Goal: Register for event/course

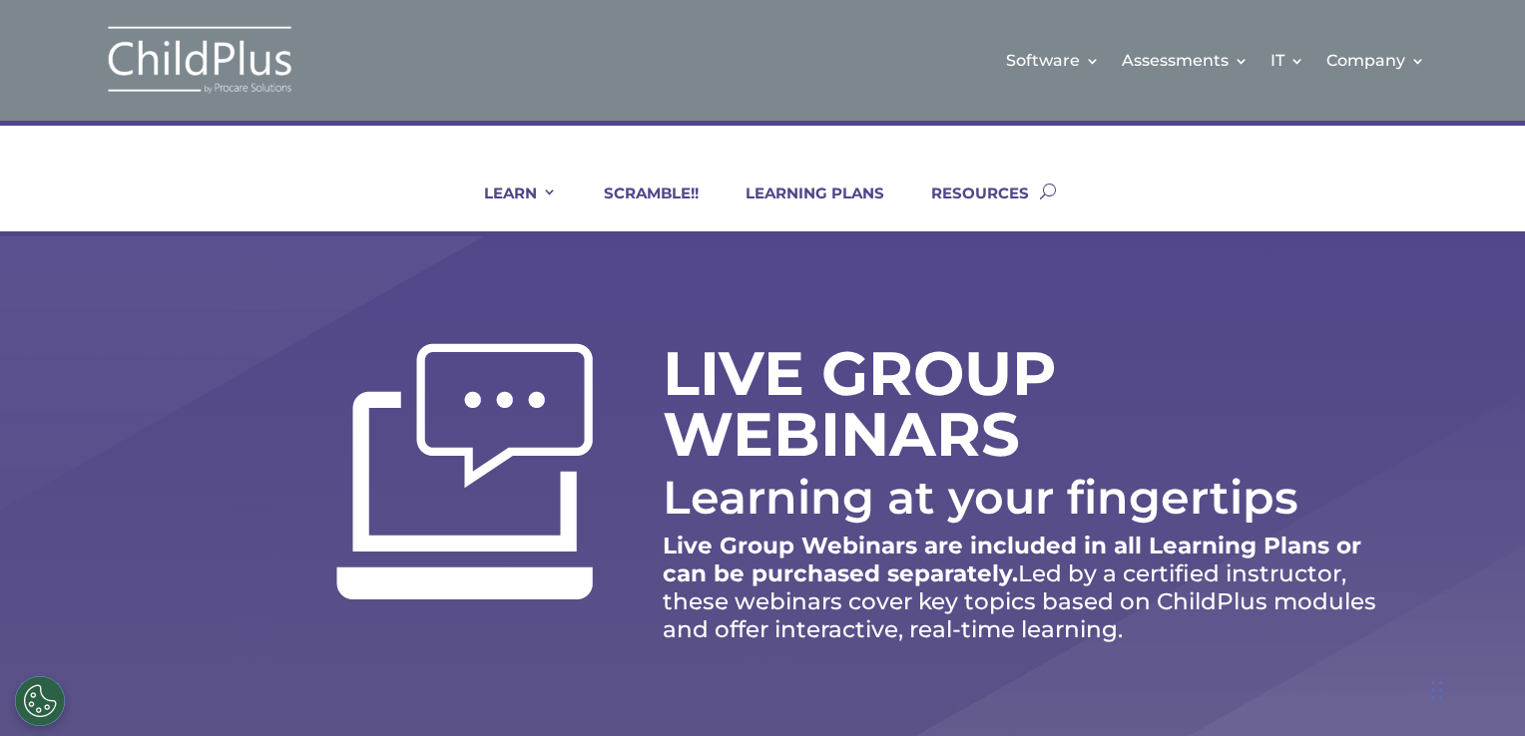
drag, startPoint x: 1489, startPoint y: 240, endPoint x: 1401, endPoint y: 245, distance: 87.9
click at [1401, 245] on div "LIVE GROUP WEBINARS Learning at your fingertips Live Group Webinars are include…" at bounding box center [762, 496] width 1525 height 521
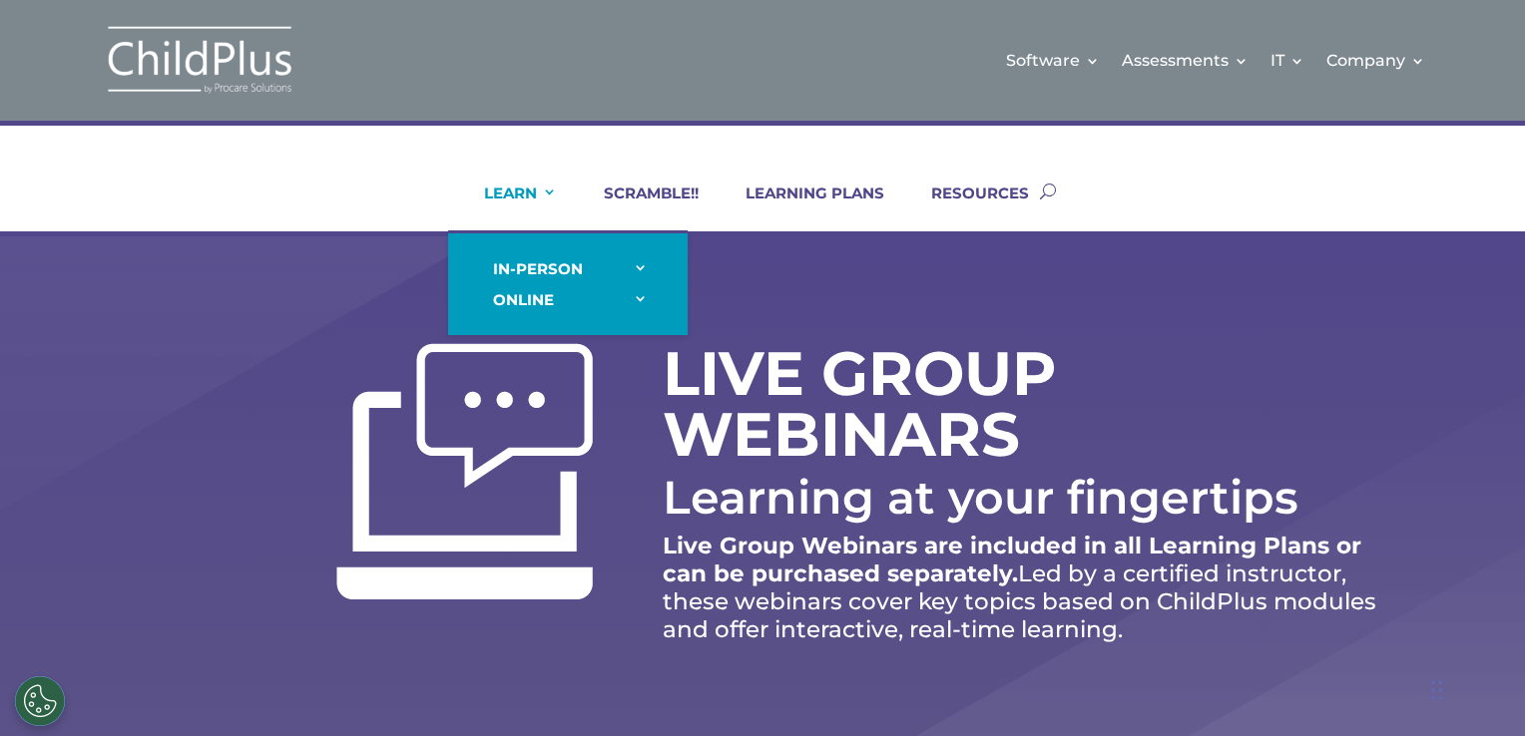
click at [547, 189] on link "LEARN" at bounding box center [508, 208] width 98 height 48
click at [511, 190] on link "LEARN" at bounding box center [508, 208] width 98 height 48
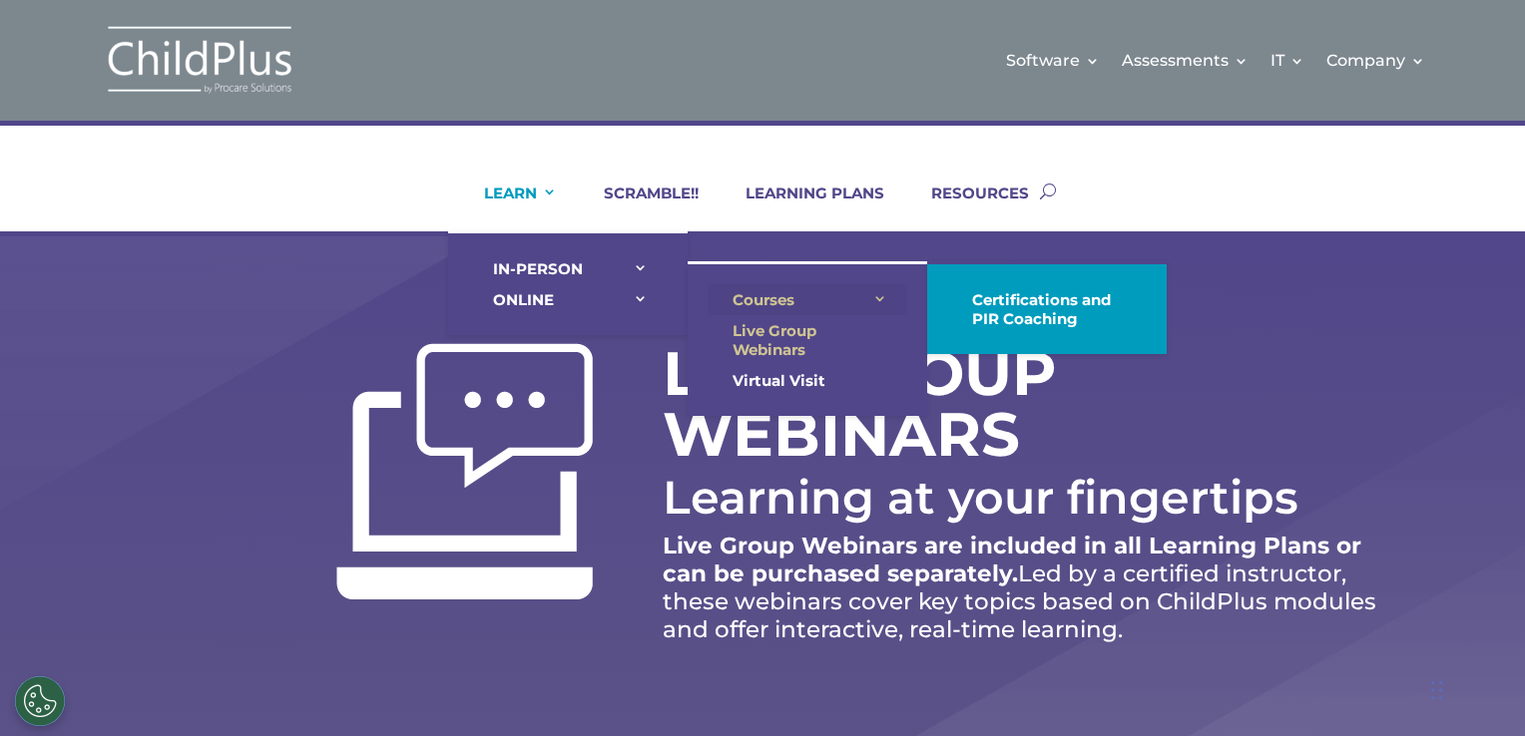
click at [770, 291] on link "Courses" at bounding box center [807, 299] width 200 height 31
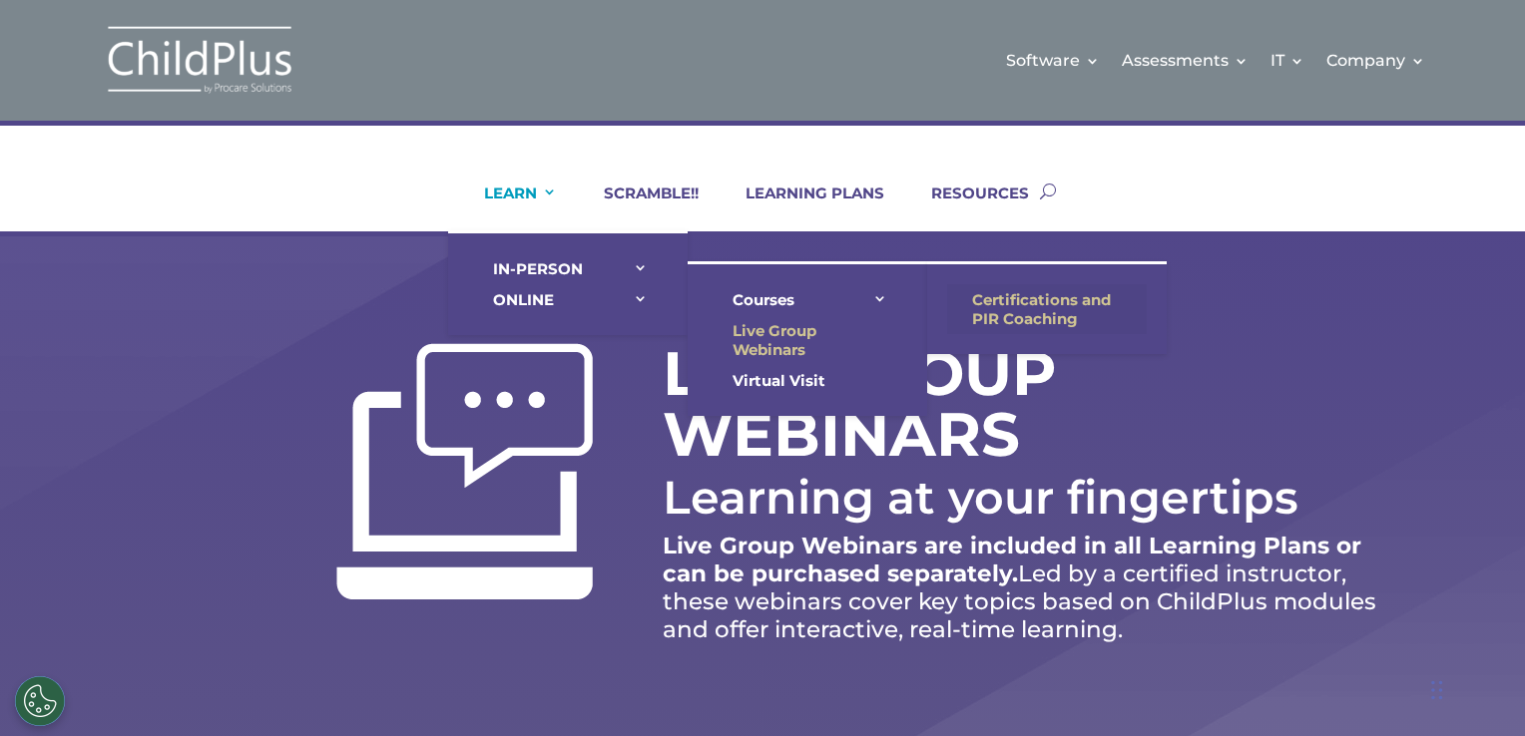
click at [1005, 296] on link "Certifications and PIR Coaching" at bounding box center [1047, 309] width 200 height 50
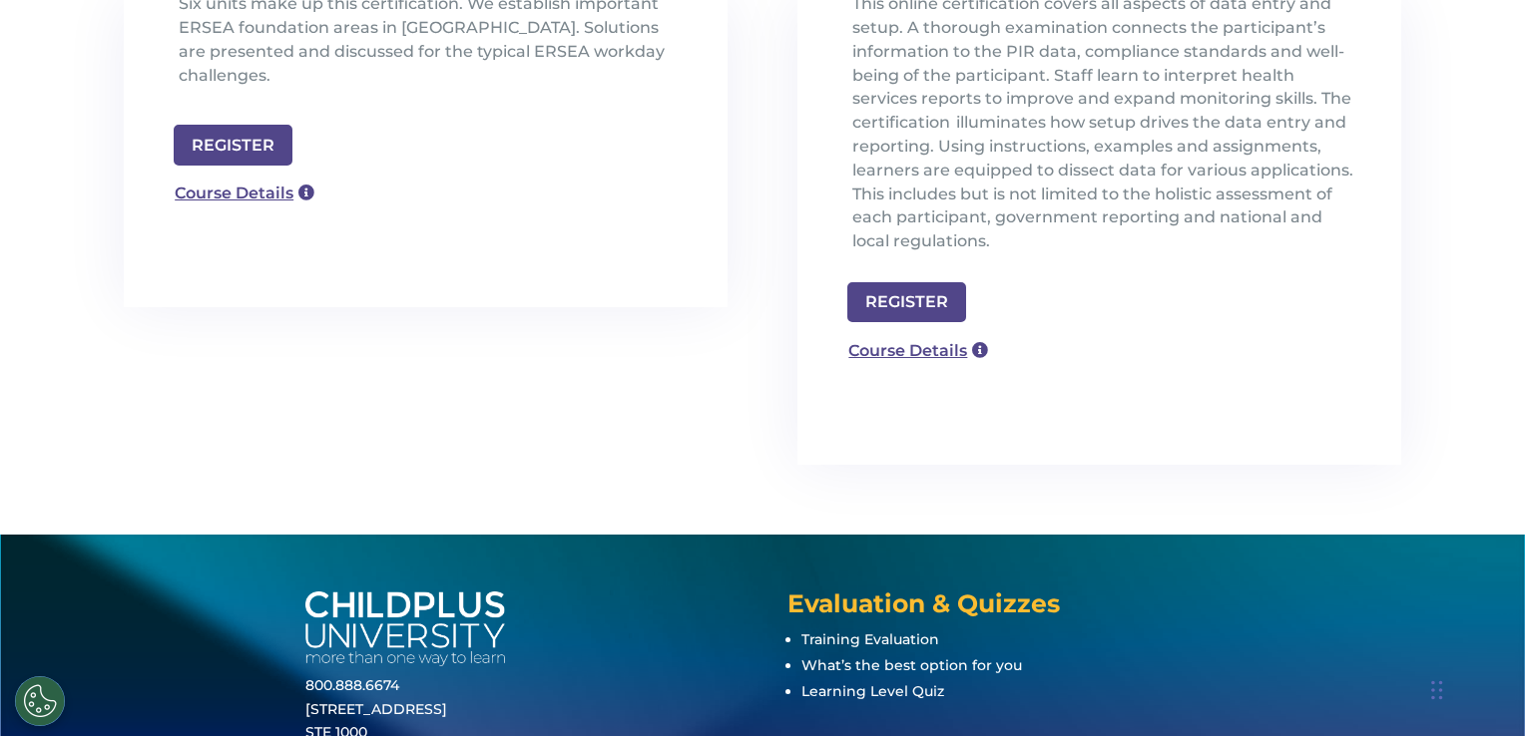
scroll to position [761, 0]
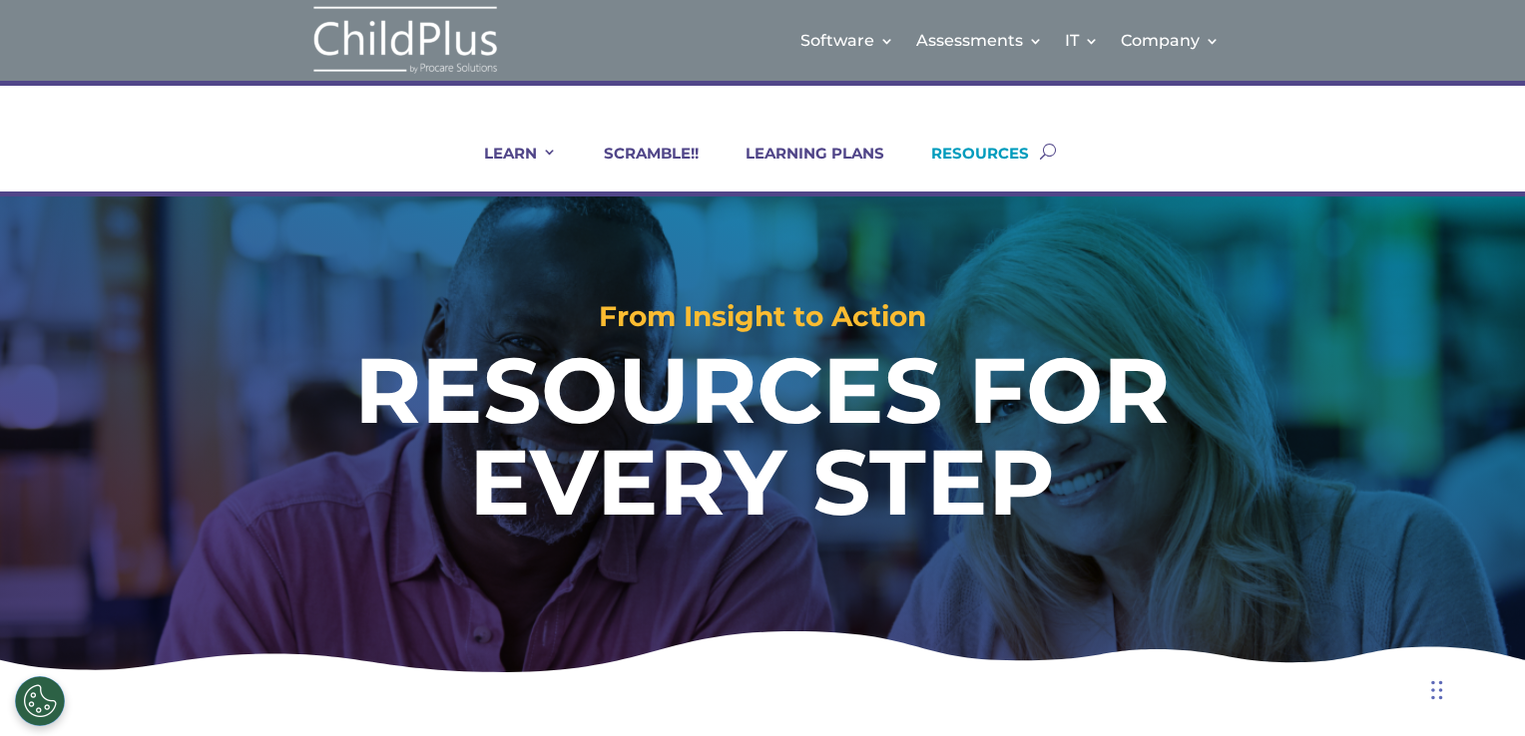
click at [1385, 164] on div "LEARN IN-PERSON Consulting On-site Events Summit Scramble!! ONLINE Courses Cert…" at bounding box center [762, 151] width 1277 height 81
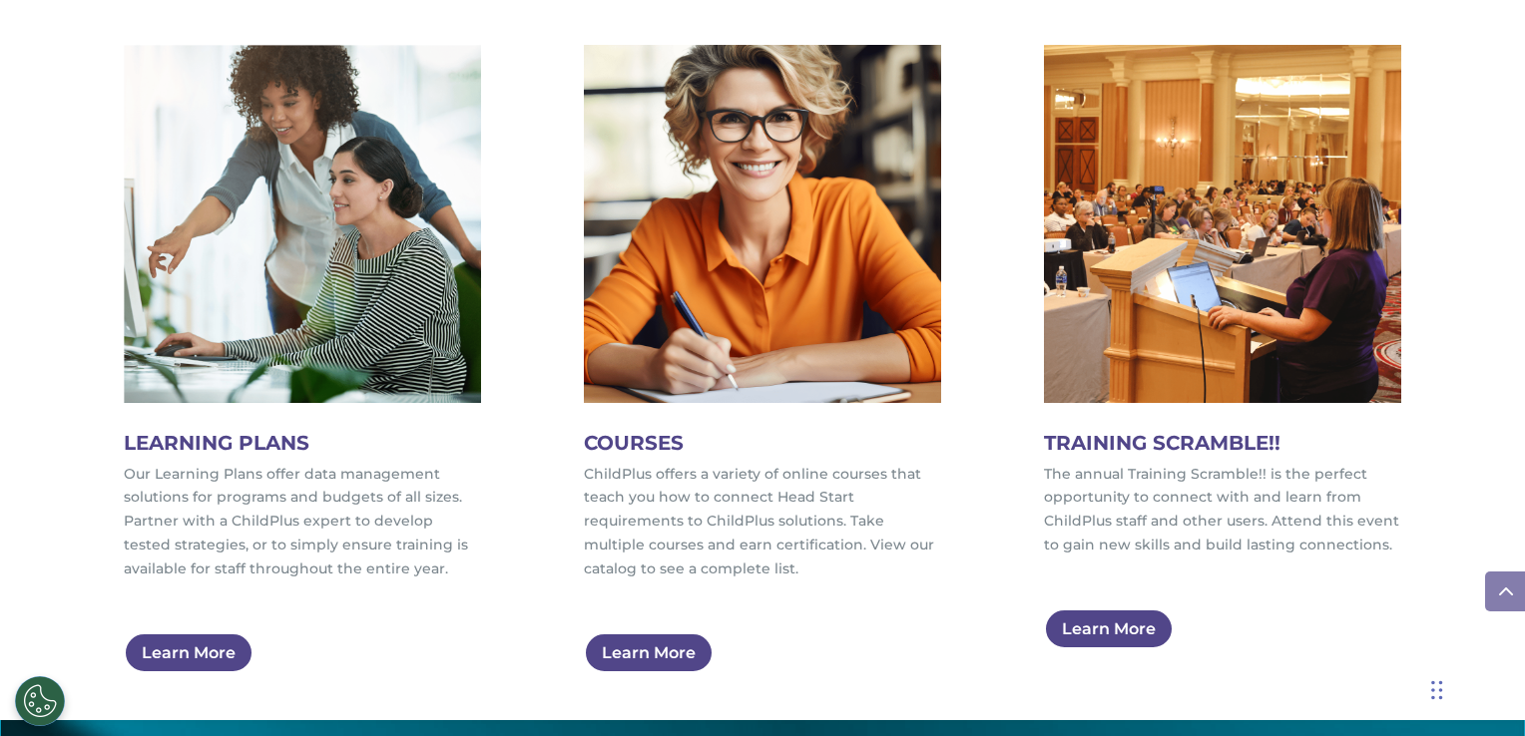
scroll to position [1058, 0]
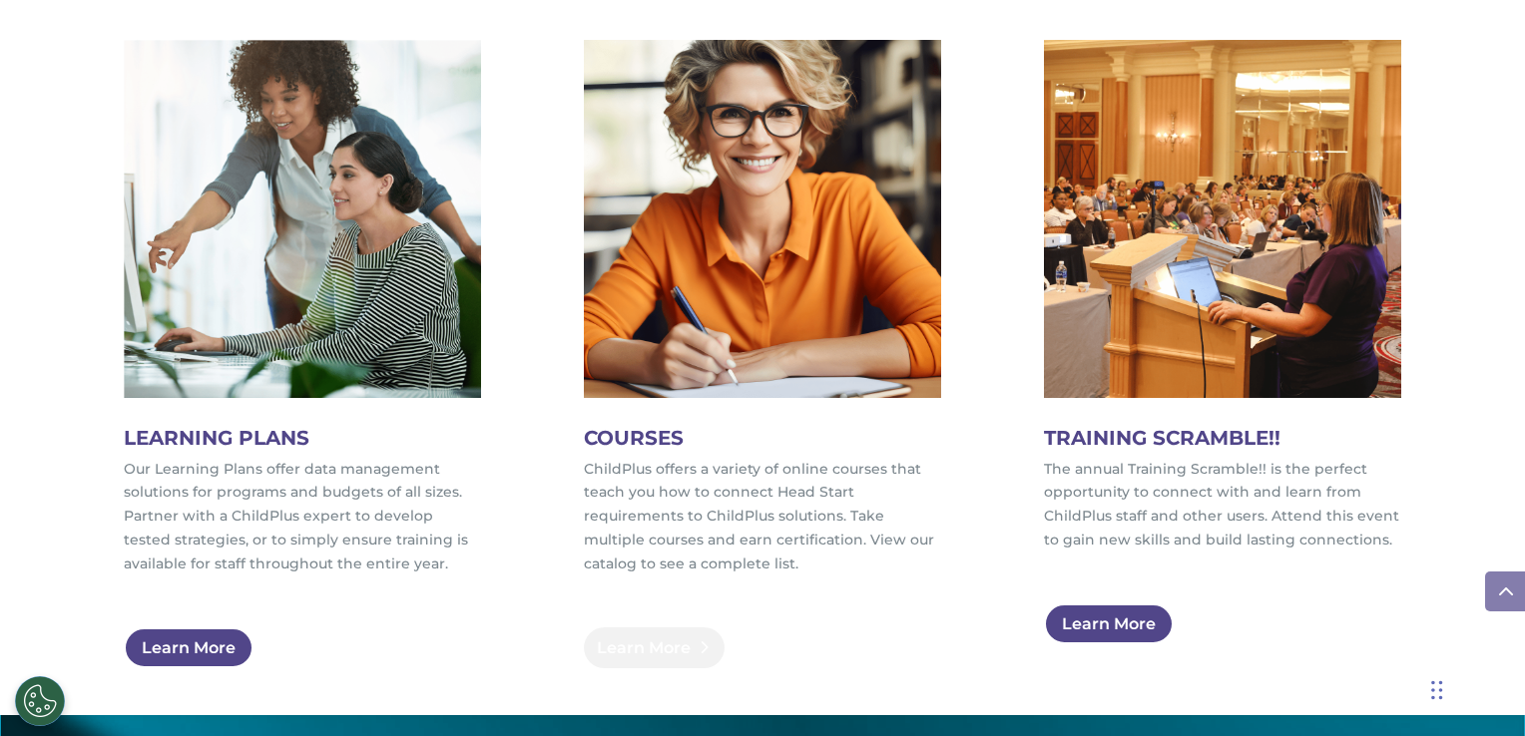
click at [640, 639] on link "Learn More" at bounding box center [654, 648] width 141 height 41
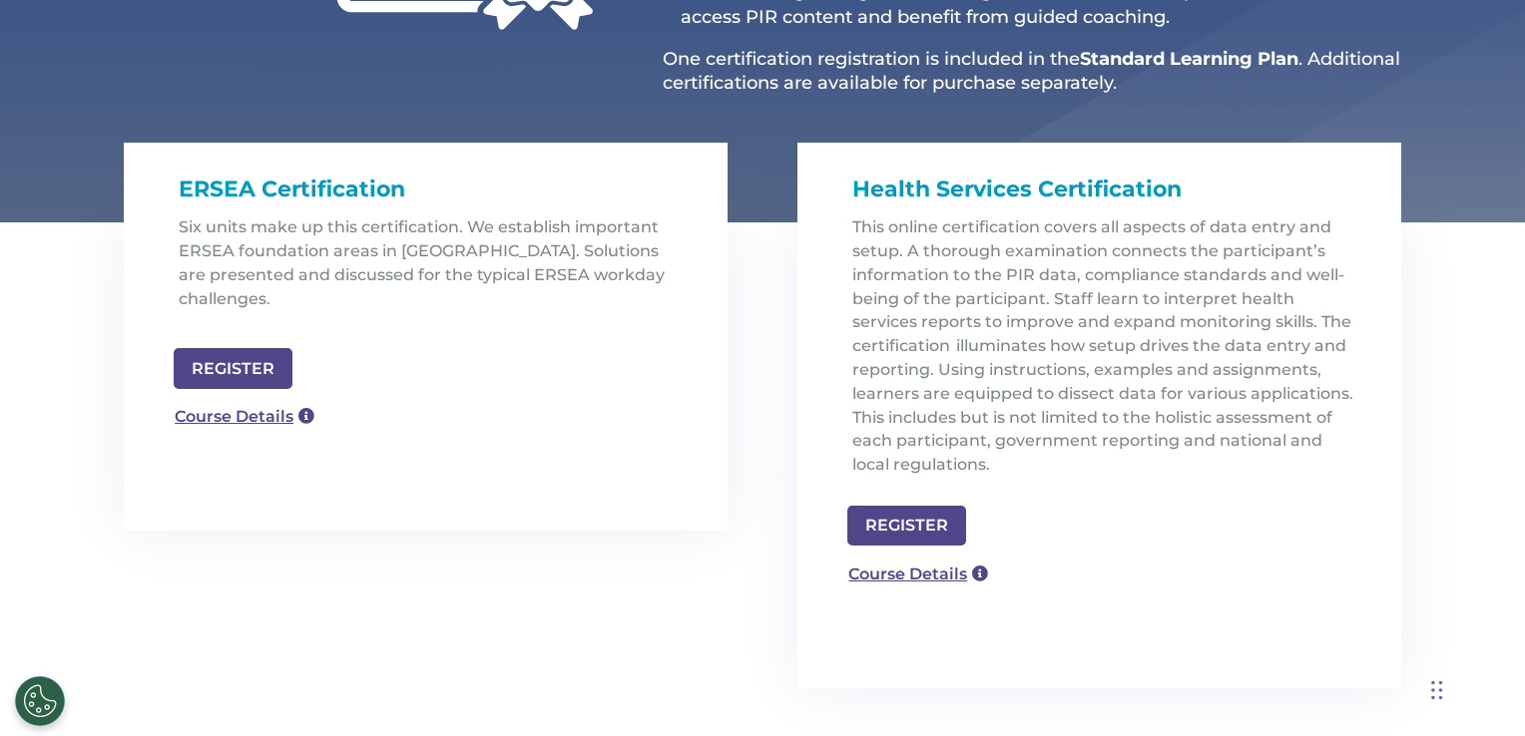
scroll to position [579, 0]
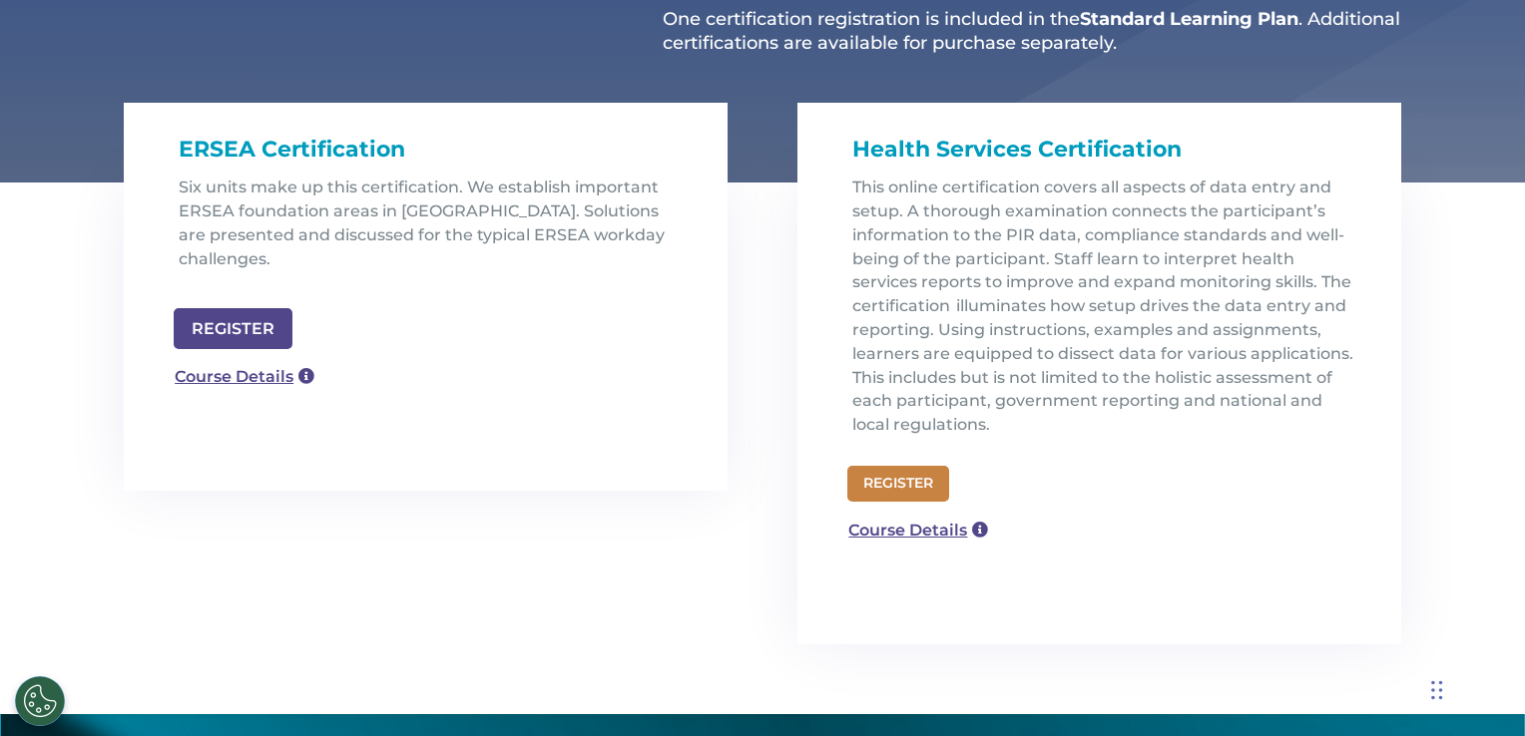
click at [906, 482] on link "REGISTER" at bounding box center [898, 484] width 102 height 36
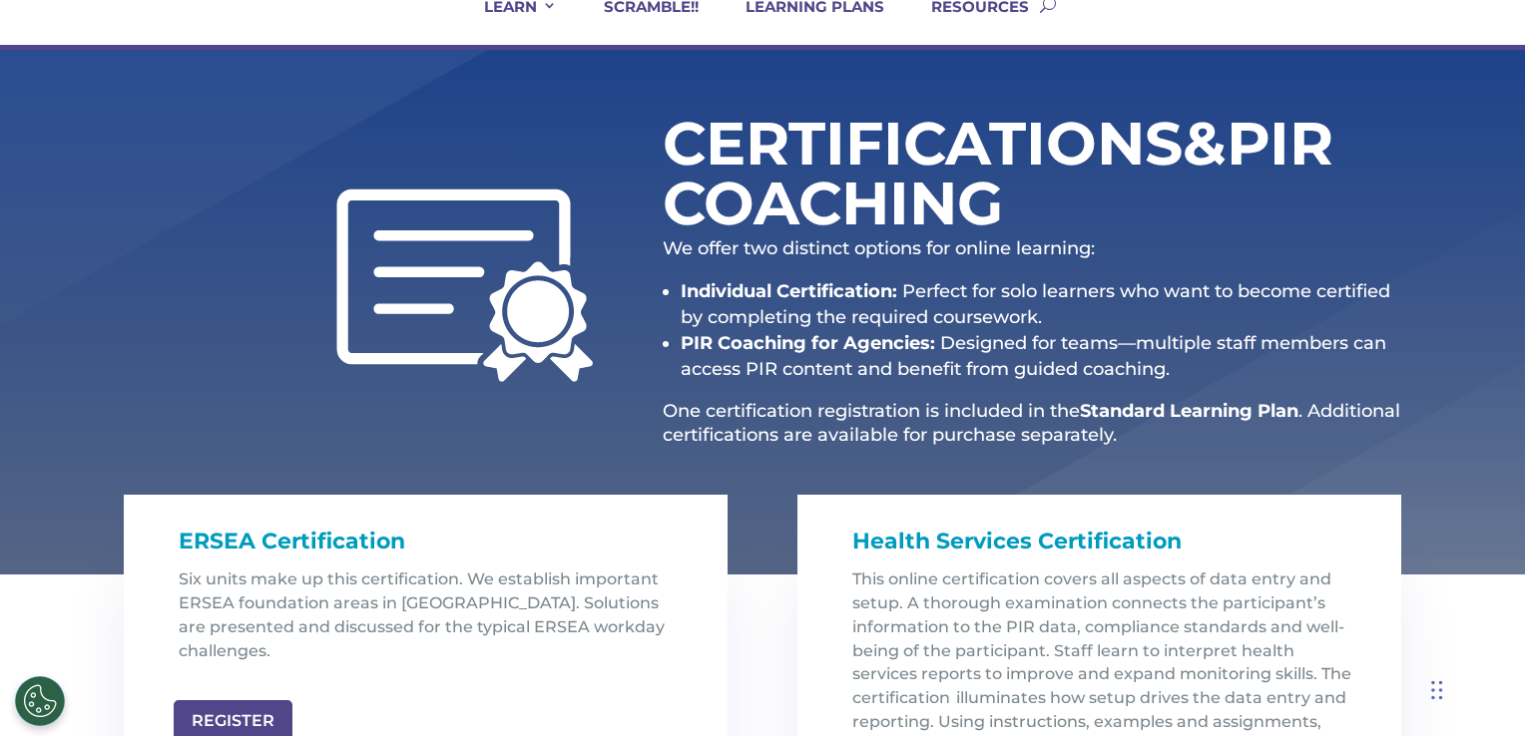
scroll to position [144, 0]
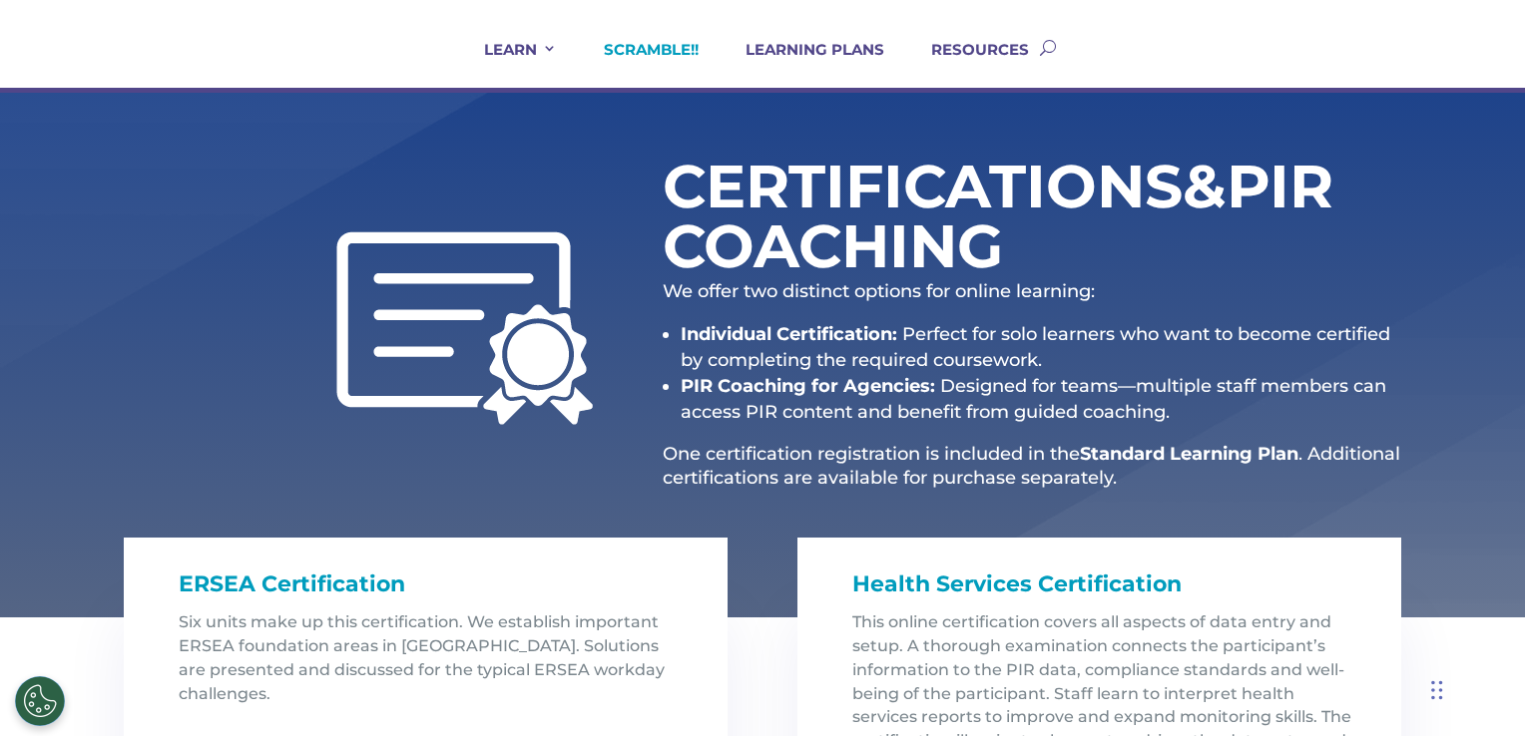
click at [633, 48] on link "SCRAMBLE!!" at bounding box center [639, 64] width 120 height 48
